Goal: Information Seeking & Learning: Learn about a topic

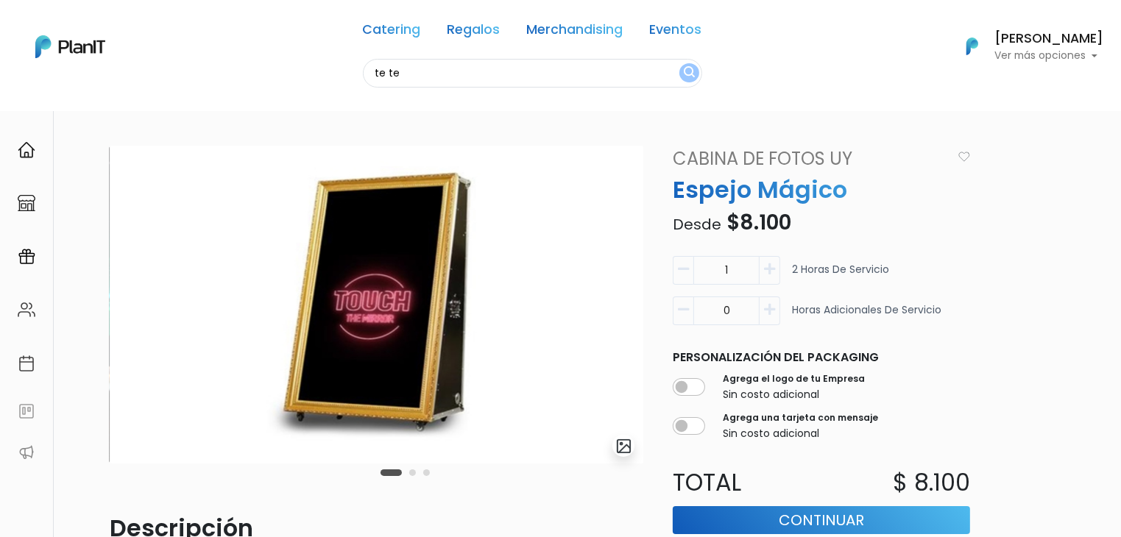
type input "te te"
click at [679, 63] on button "submit" at bounding box center [689, 72] width 20 height 19
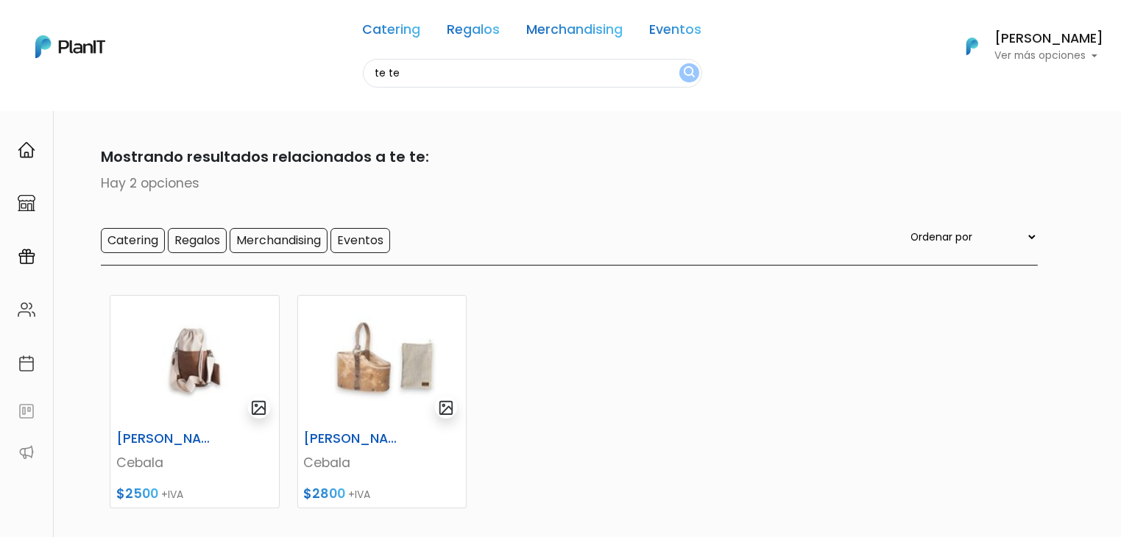
click at [409, 73] on input "te te" at bounding box center [532, 73] width 339 height 29
click at [404, 74] on input "te te" at bounding box center [532, 73] width 339 height 29
type input "ta te"
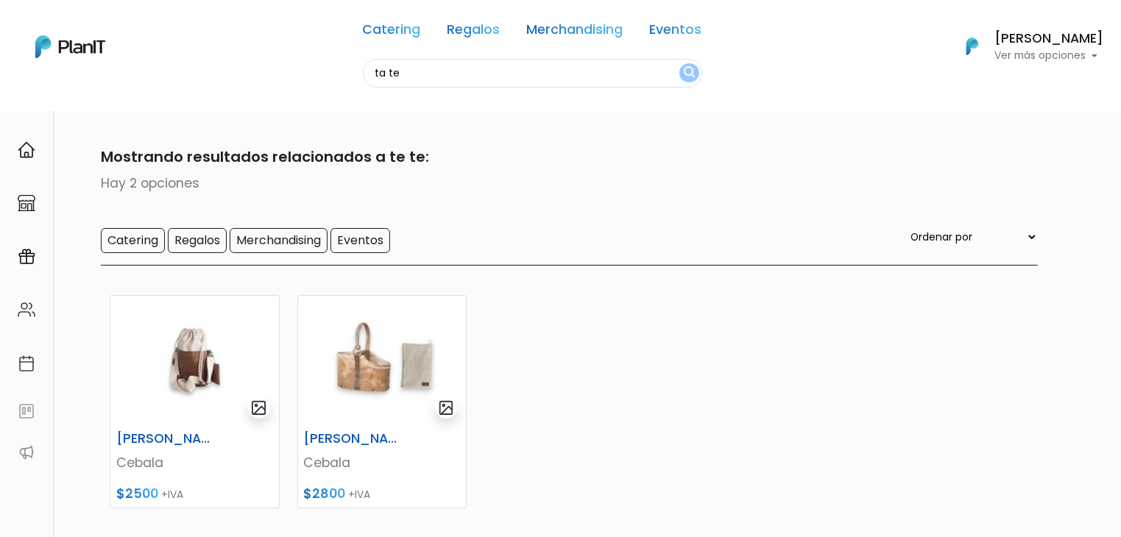
click at [679, 63] on button "submit" at bounding box center [689, 72] width 20 height 19
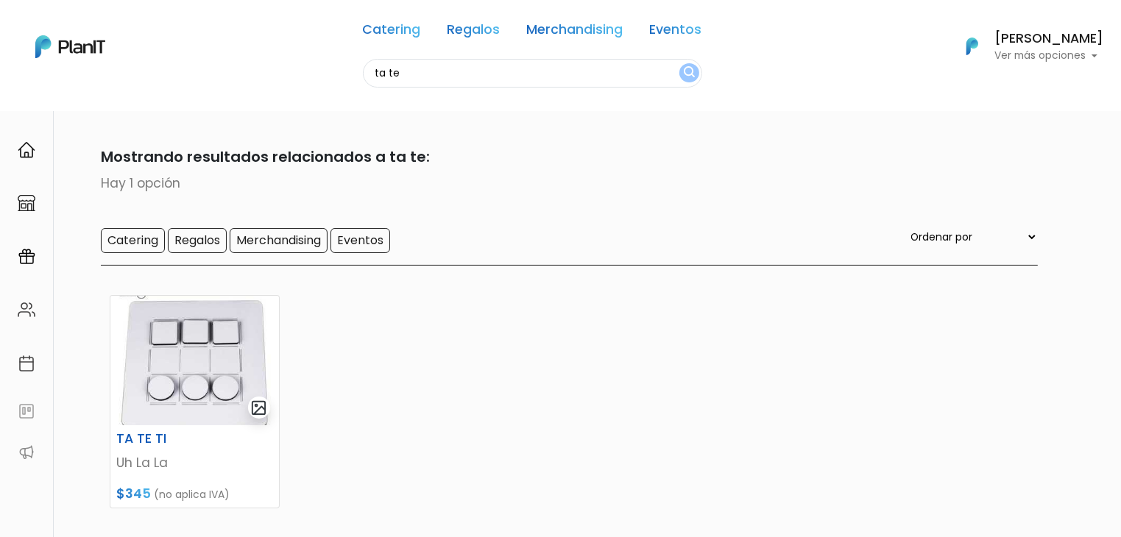
click at [429, 74] on input "ta te" at bounding box center [532, 73] width 339 height 29
type input "t"
type input "sell"
click at [679, 63] on button "submit" at bounding box center [689, 72] width 20 height 19
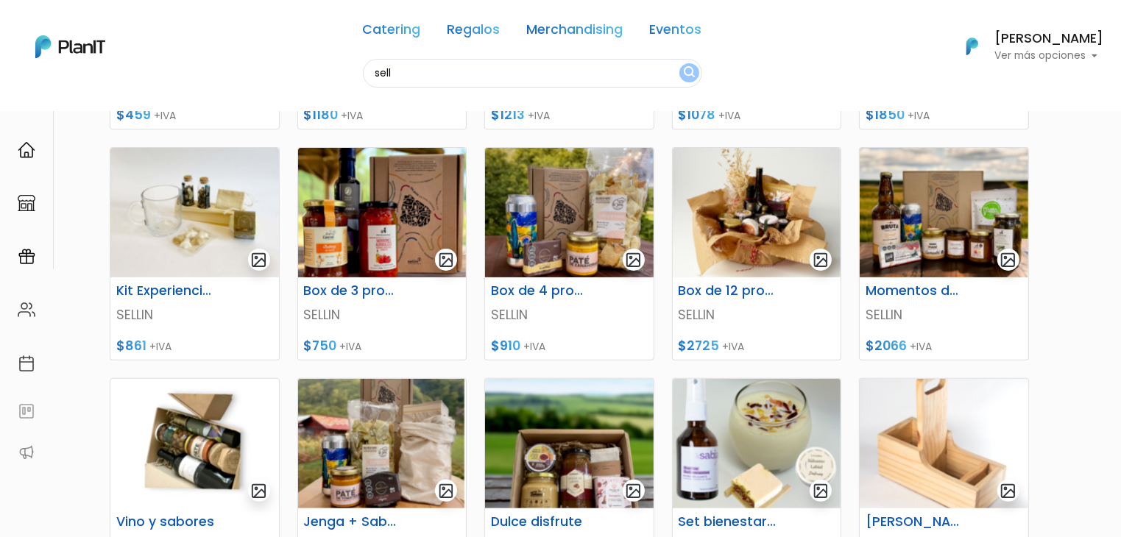
scroll to position [375, 0]
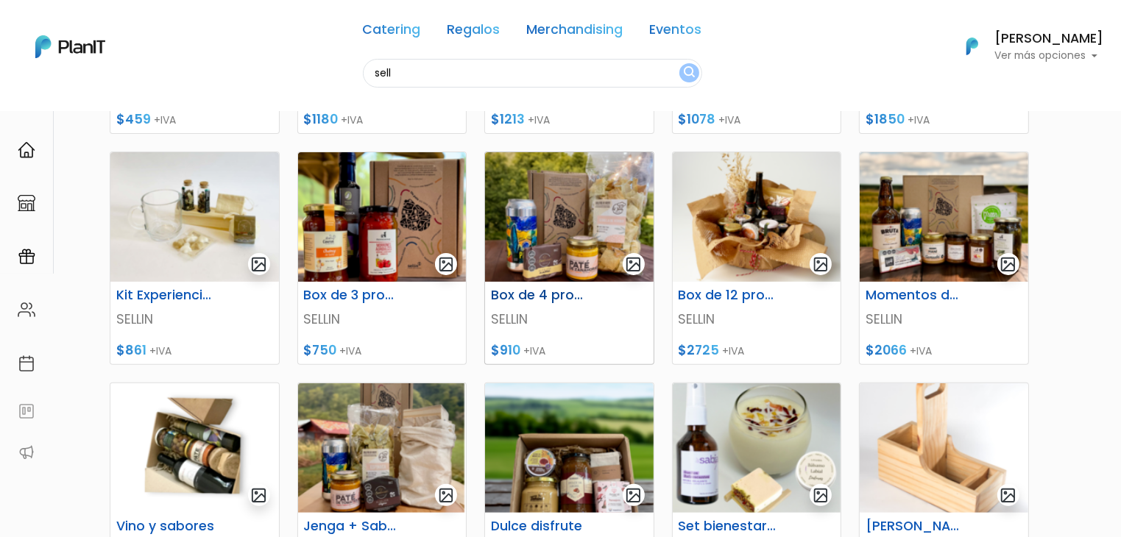
click at [559, 202] on img at bounding box center [569, 217] width 169 height 130
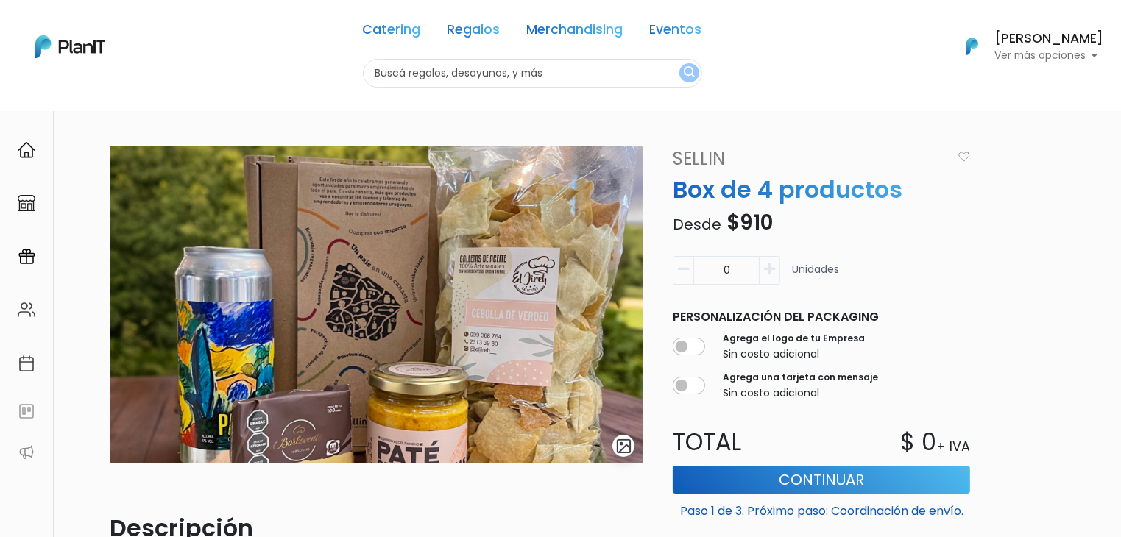
click at [691, 154] on link "SELLIN" at bounding box center [808, 159] width 289 height 27
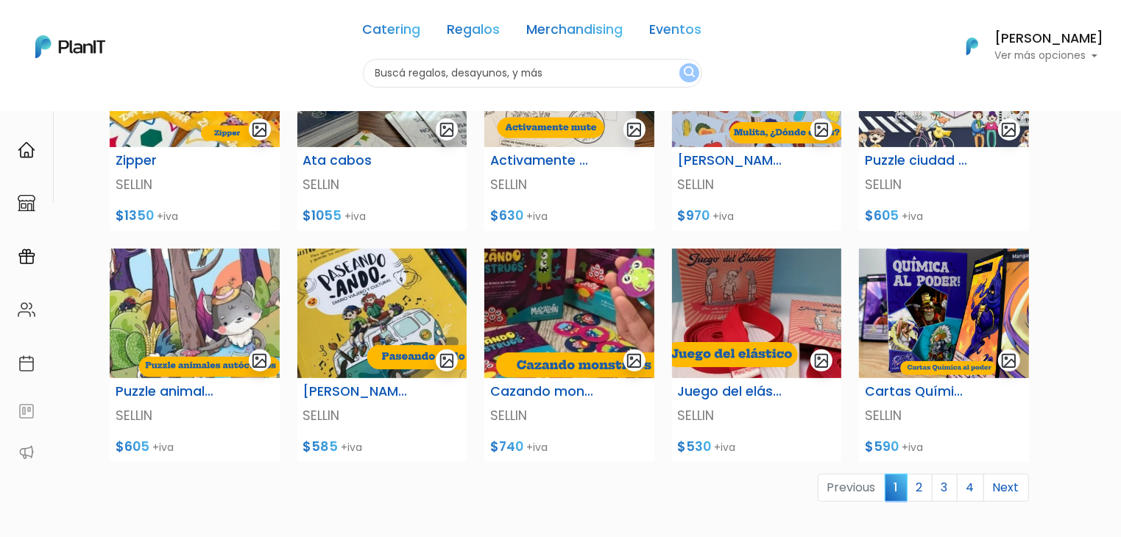
scroll to position [507, 0]
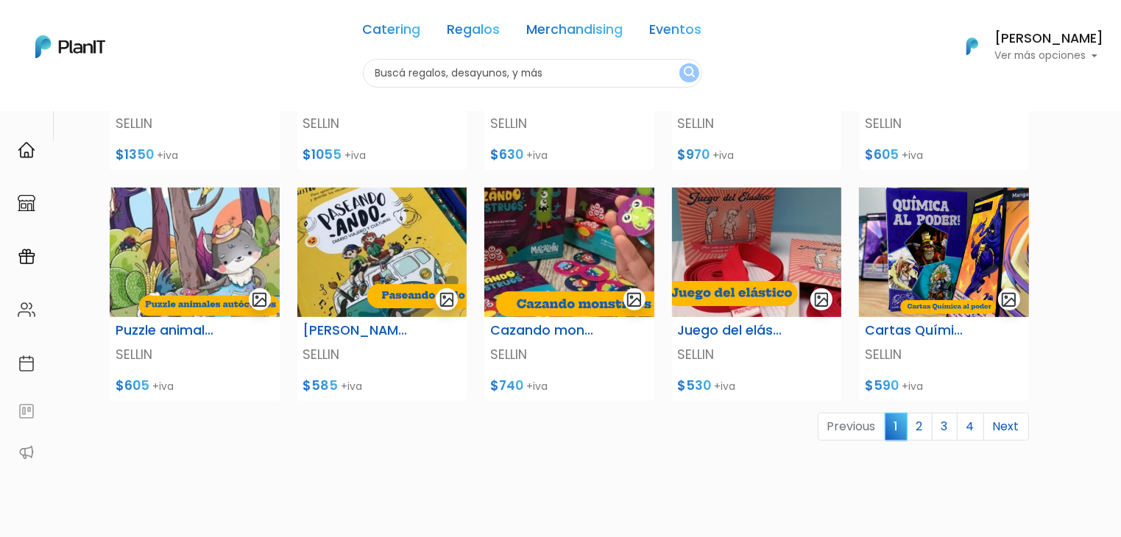
drag, startPoint x: 1131, startPoint y: 101, endPoint x: 1131, endPoint y: 316, distance: 215.0
click at [922, 419] on link "2" at bounding box center [920, 427] width 26 height 28
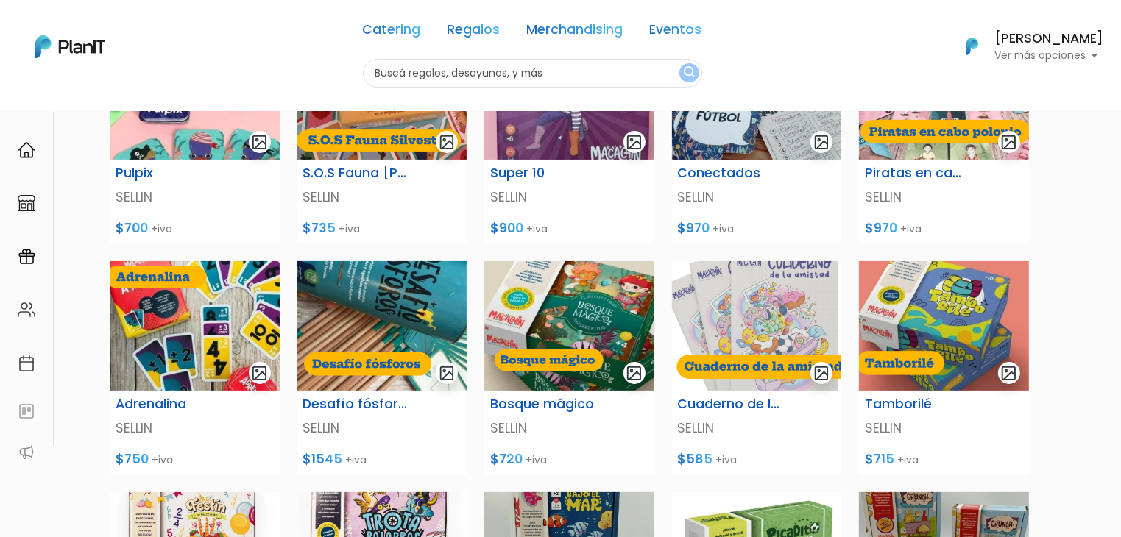
scroll to position [203, 0]
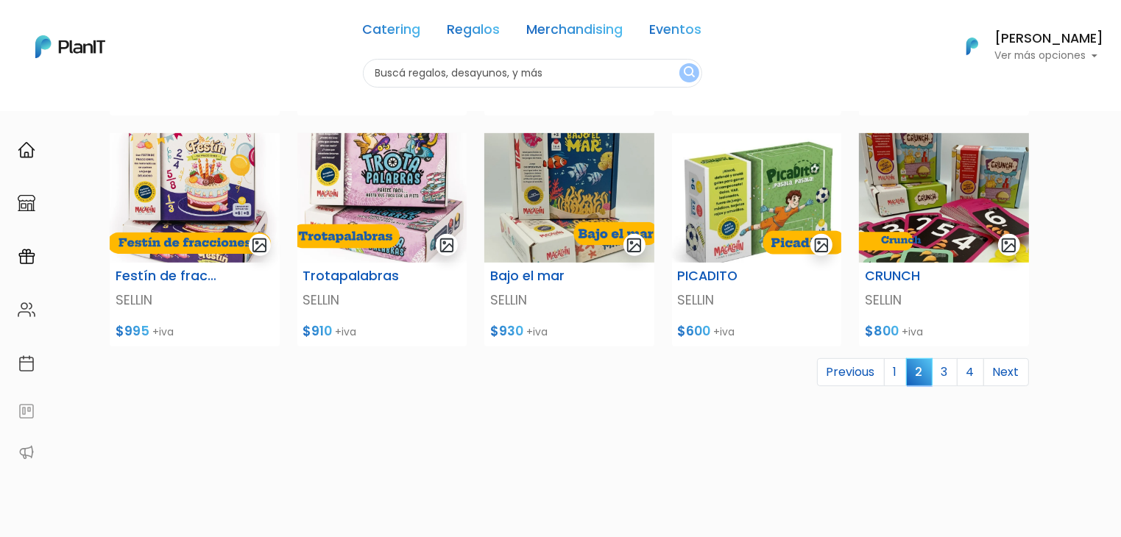
drag, startPoint x: 1131, startPoint y: 204, endPoint x: 1131, endPoint y: 448, distance: 243.7
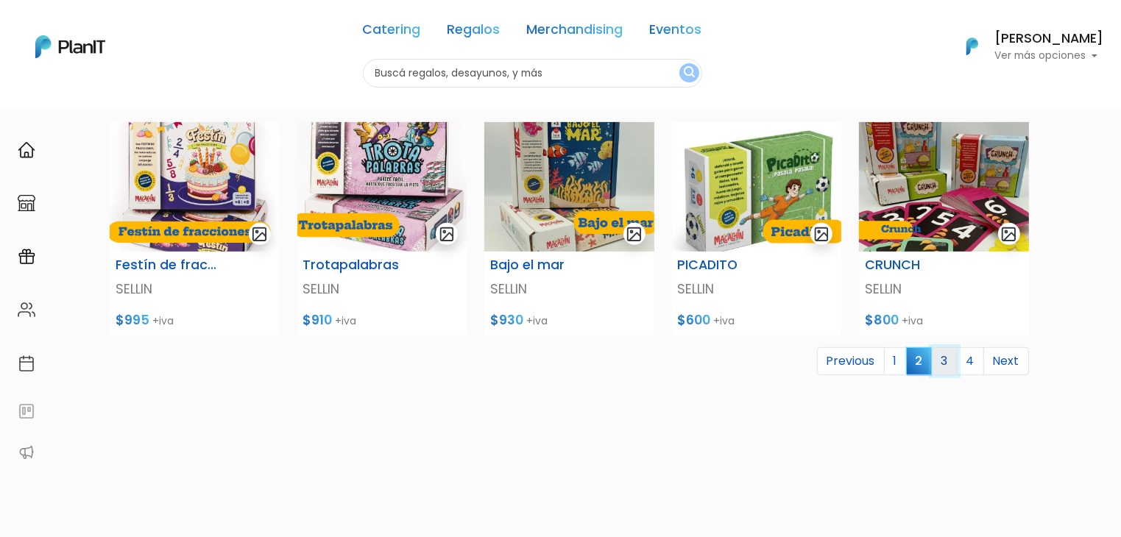
click at [947, 352] on link "3" at bounding box center [945, 361] width 26 height 28
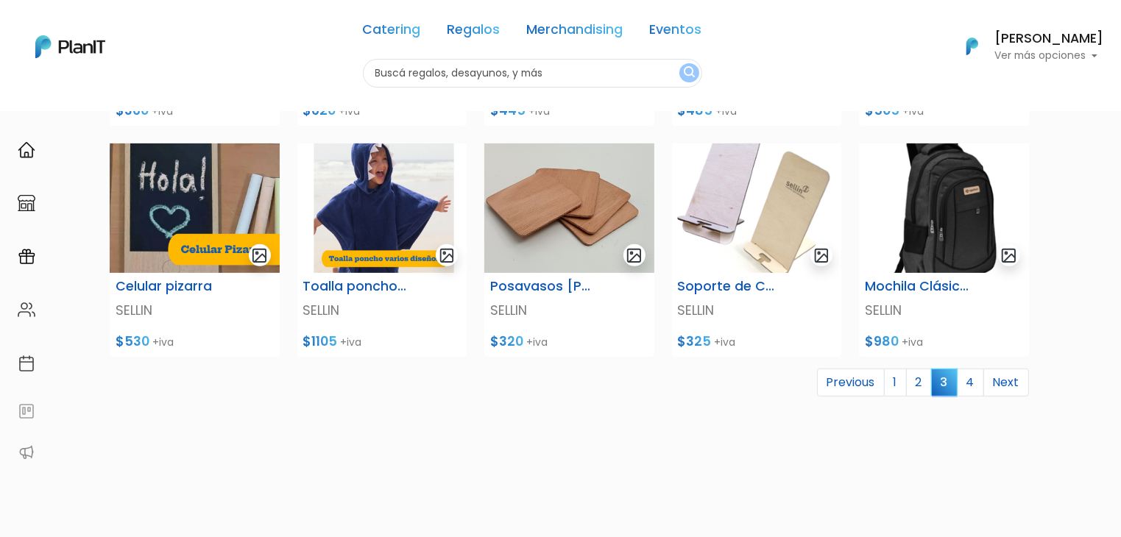
scroll to position [595, 0]
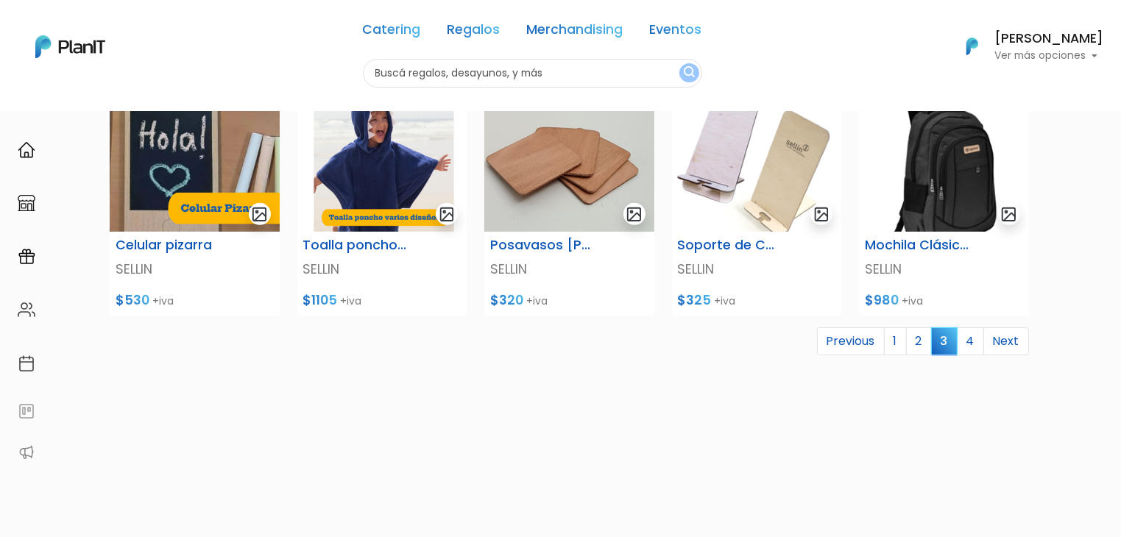
drag, startPoint x: 1131, startPoint y: 105, endPoint x: 1131, endPoint y: 357, distance: 252.5
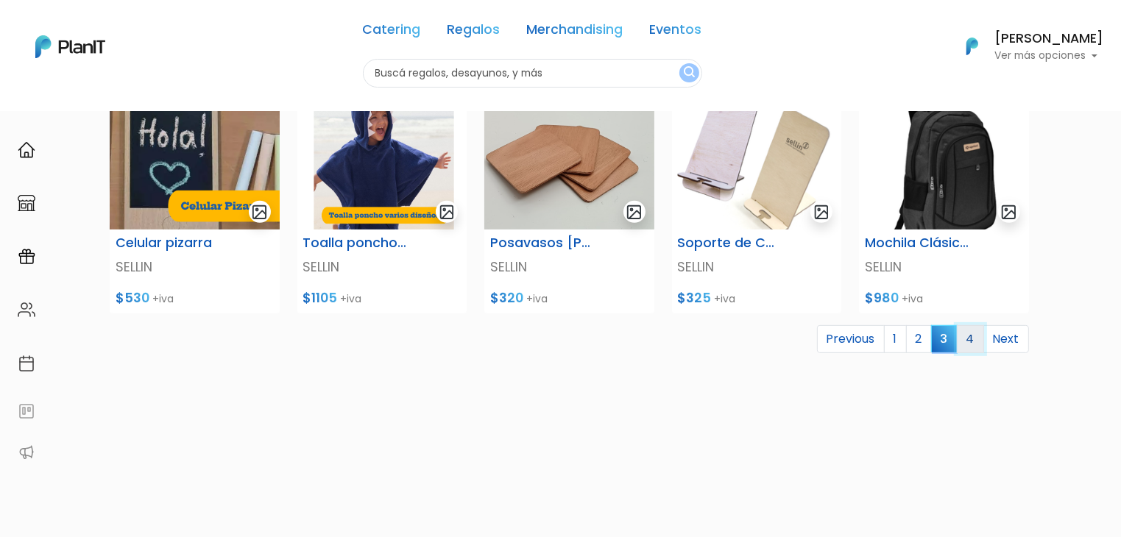
click at [969, 339] on link "4" at bounding box center [970, 339] width 27 height 28
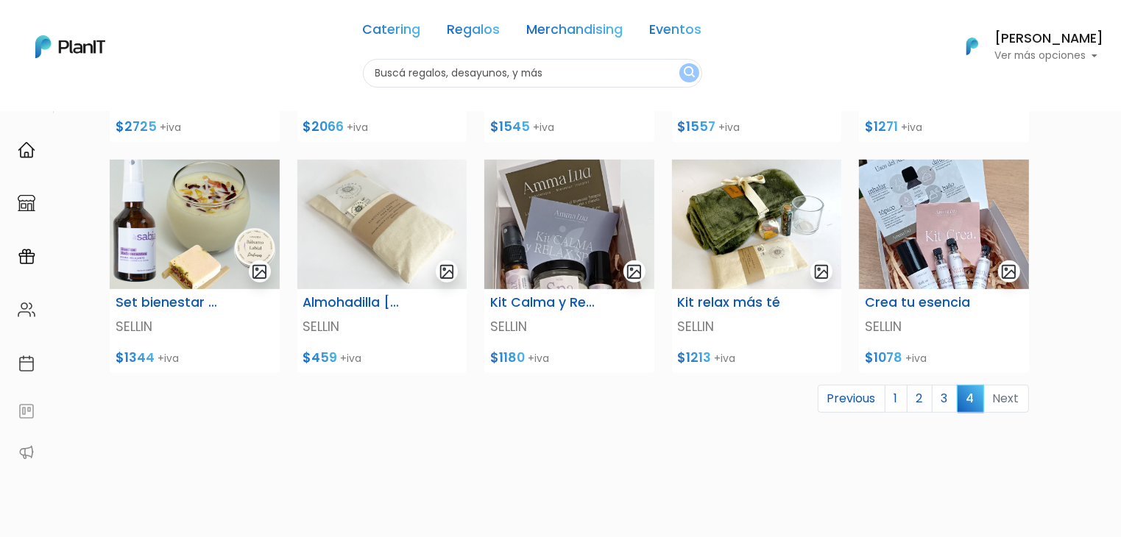
scroll to position [537, 0]
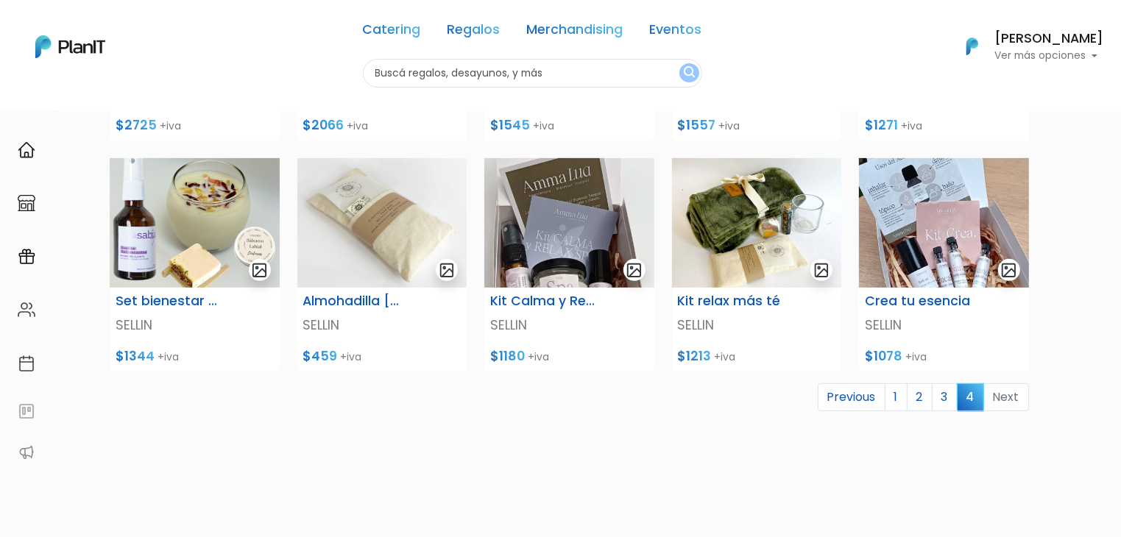
click at [900, 394] on link "1" at bounding box center [896, 398] width 23 height 28
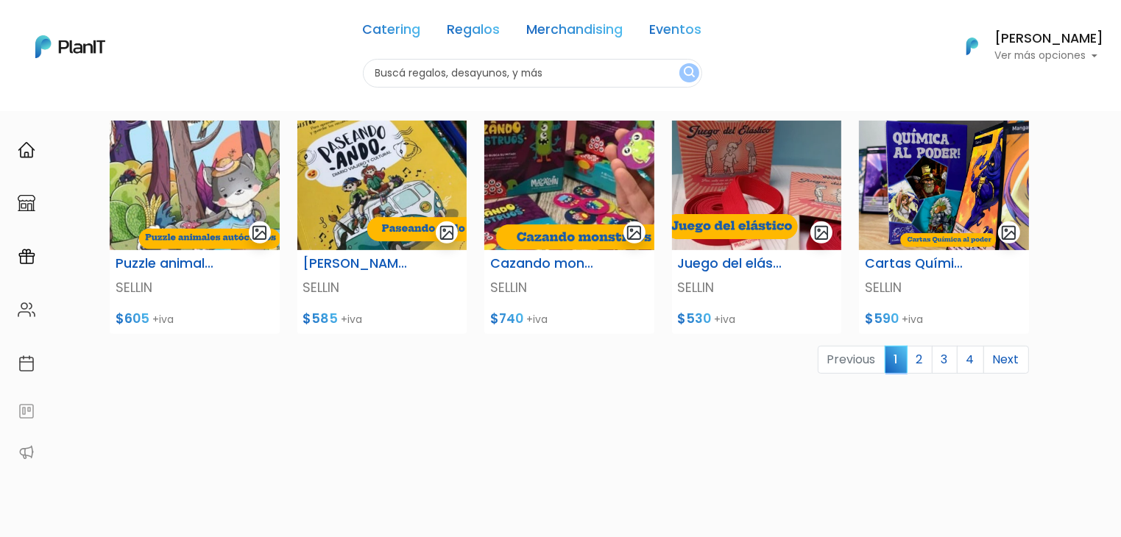
scroll to position [580, 0]
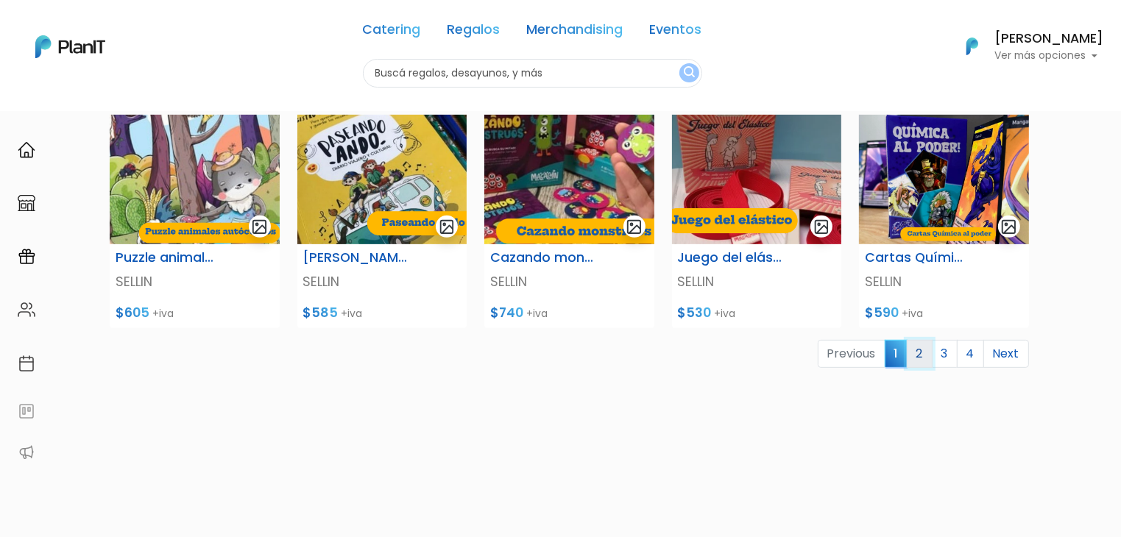
click at [916, 359] on link "2" at bounding box center [920, 354] width 26 height 28
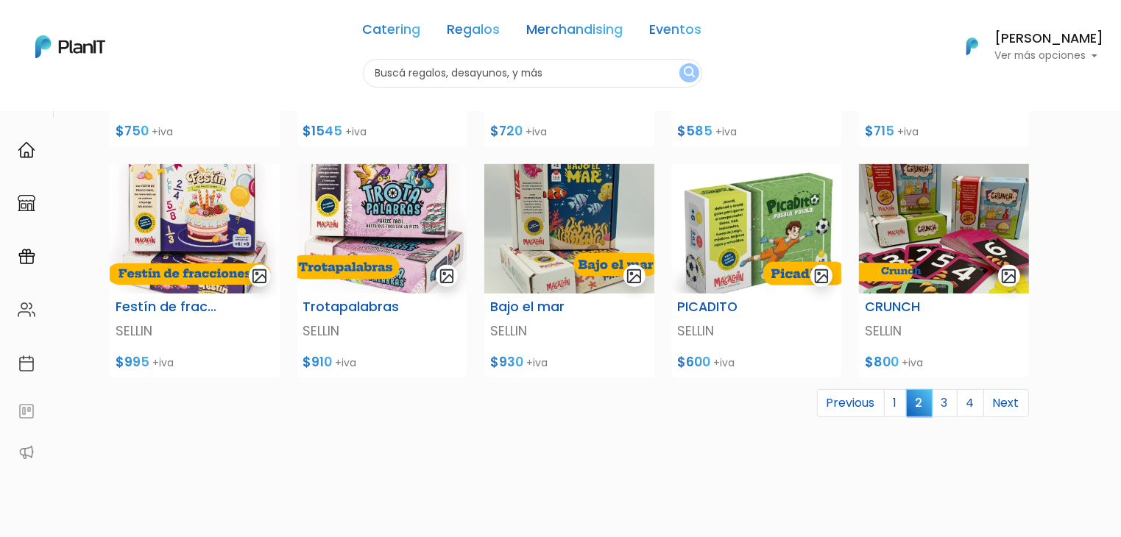
scroll to position [593, 0]
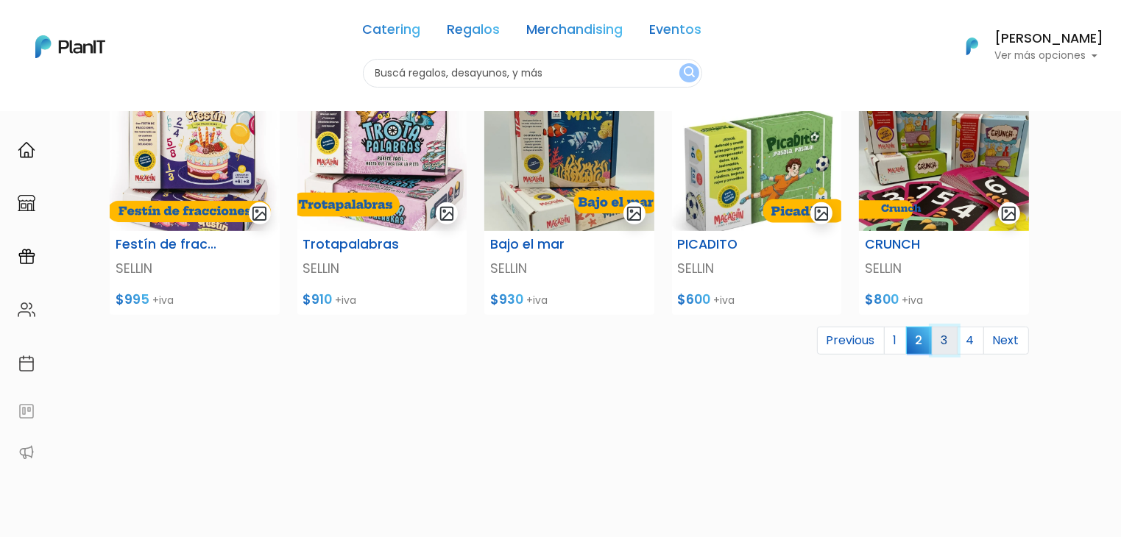
click at [936, 346] on link "3" at bounding box center [945, 341] width 26 height 28
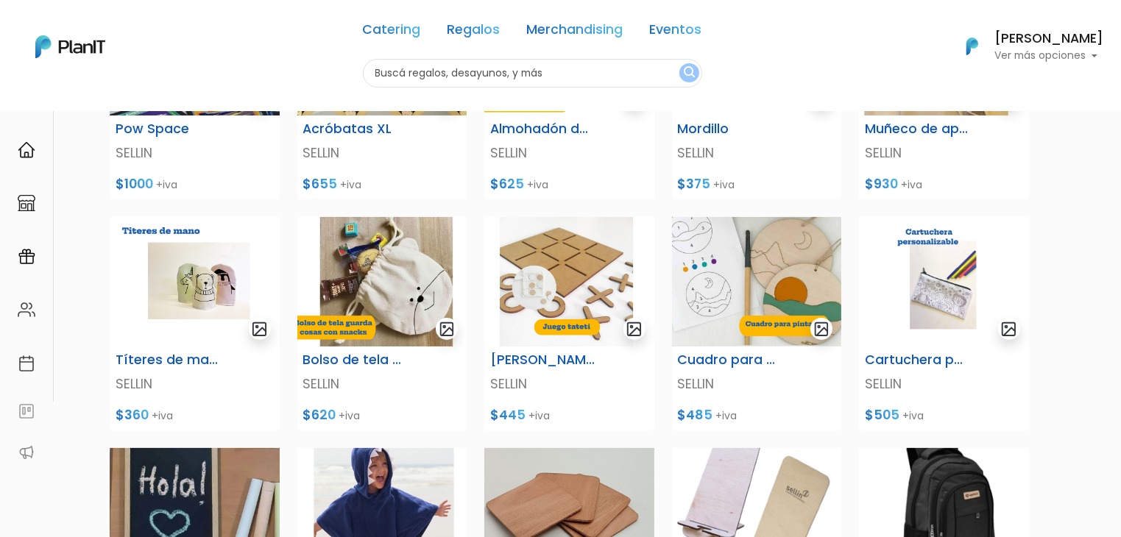
scroll to position [256, 0]
